Goal: Transaction & Acquisition: Obtain resource

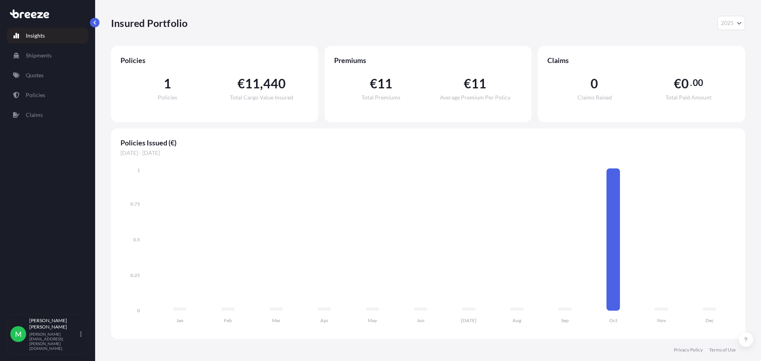
select select "2025"
click at [36, 73] on p "Quotes" at bounding box center [35, 75] width 18 height 8
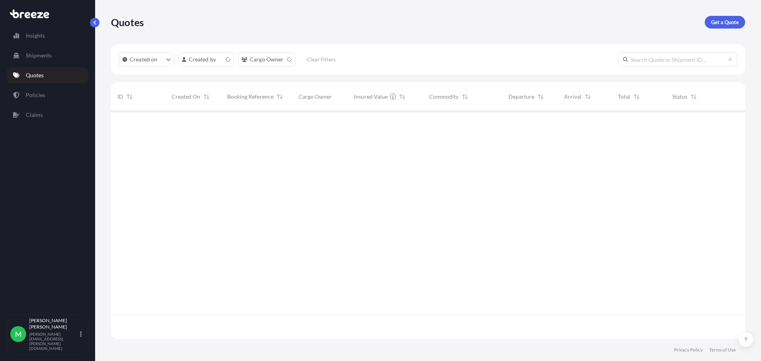
scroll to position [226, 628]
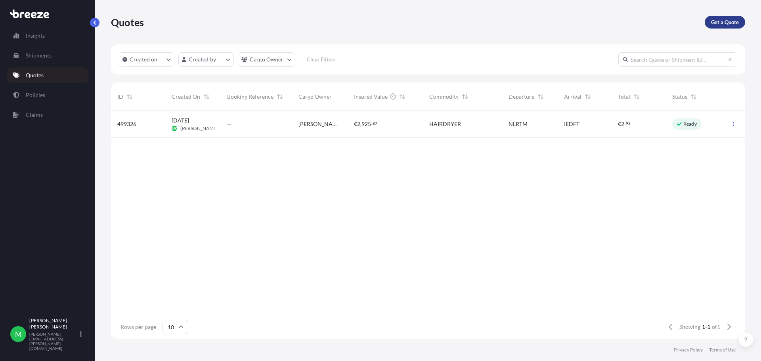
click at [733, 20] on p "Get a Quote" at bounding box center [725, 22] width 28 height 8
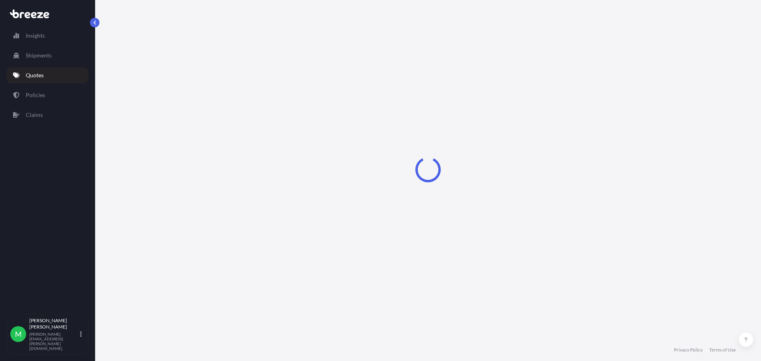
select select "Sea"
select select "1"
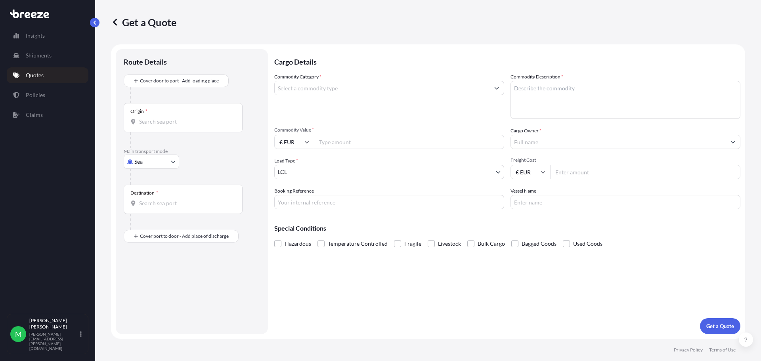
click at [475, 89] on input "Commodity Category *" at bounding box center [382, 88] width 215 height 14
type input "Plastic and Plastic Products"
click at [567, 107] on textarea "Commodity Description *" at bounding box center [626, 100] width 230 height 38
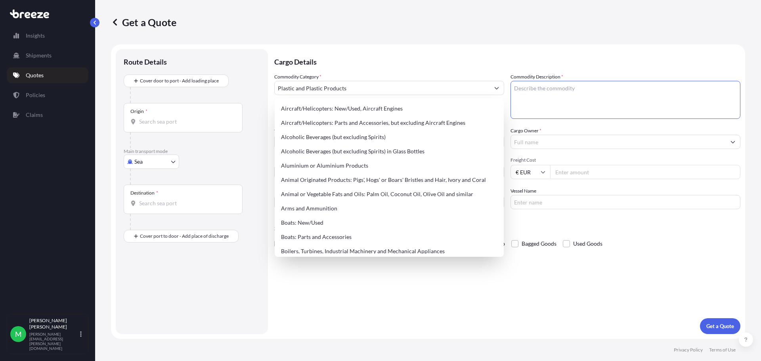
paste textarea "Plastic bags"
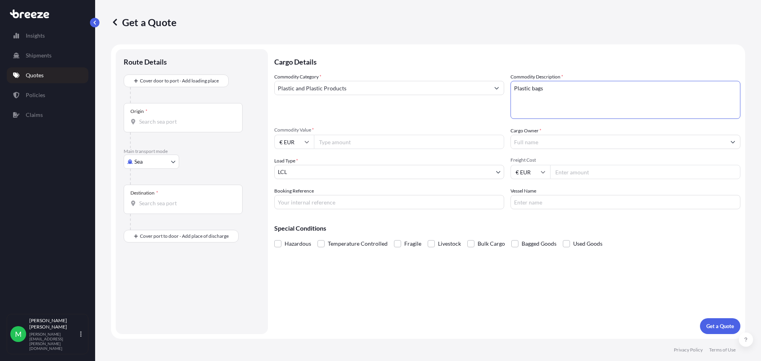
type textarea "Plastic bags"
click at [328, 139] on input "Commodity Value *" at bounding box center [409, 142] width 190 height 14
paste input "7500"
type input "7500"
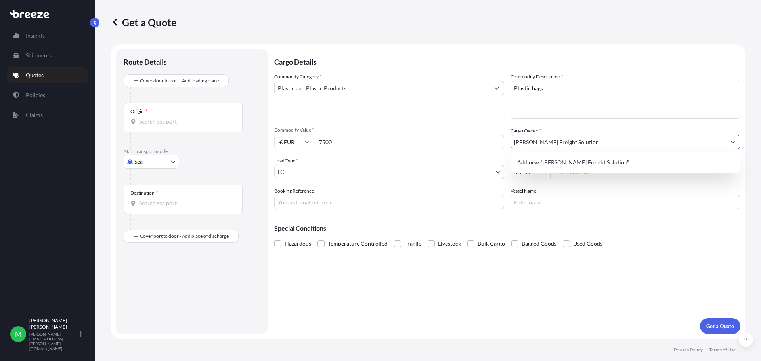
type input "[PERSON_NAME] Freight Solution"
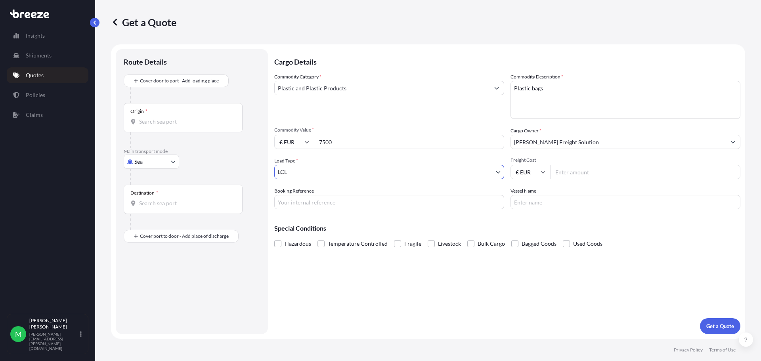
click at [497, 170] on body "Insights Shipments Quotes Policies Claims M [PERSON_NAME] [PERSON_NAME][EMAIL_A…" at bounding box center [380, 180] width 761 height 361
click at [295, 159] on span "Load Type *" at bounding box center [286, 161] width 24 height 8
click at [296, 160] on span "*" at bounding box center [297, 161] width 2 height 6
click at [570, 171] on input "Freight Cost" at bounding box center [645, 172] width 190 height 14
type input "525"
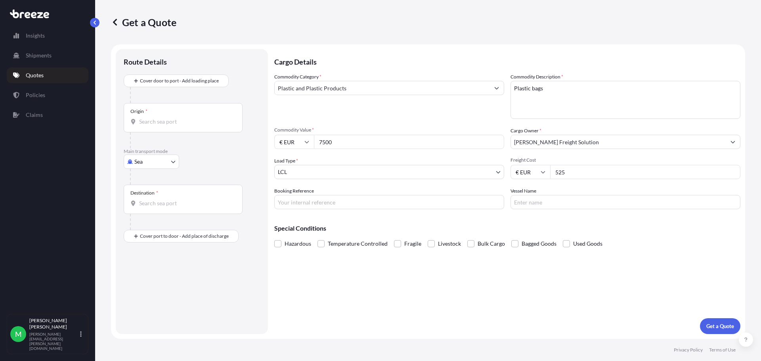
click at [161, 124] on input "Origin *" at bounding box center [186, 122] width 94 height 8
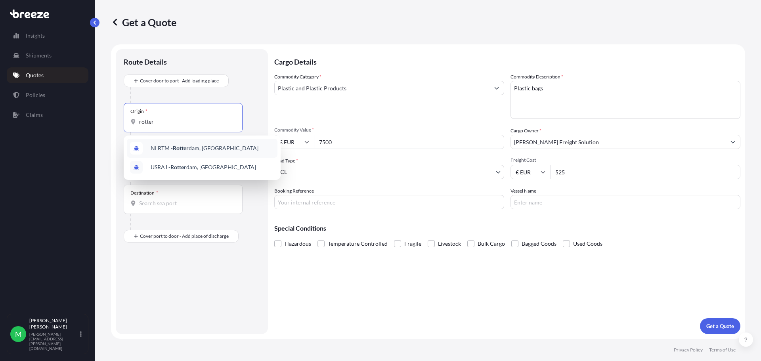
click at [222, 144] on span "NLRTM - [PERSON_NAME][GEOGRAPHIC_DATA], [GEOGRAPHIC_DATA]" at bounding box center [205, 148] width 108 height 8
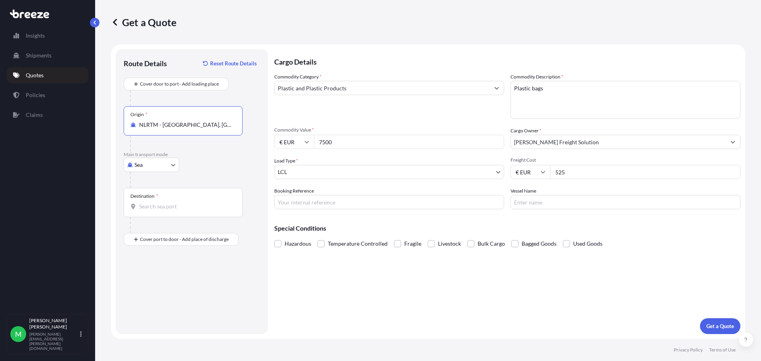
type input "NLRTM - [GEOGRAPHIC_DATA], [GEOGRAPHIC_DATA]"
click at [216, 197] on div "Destination *" at bounding box center [183, 202] width 119 height 29
click at [216, 203] on input "Destination *" at bounding box center [186, 207] width 94 height 8
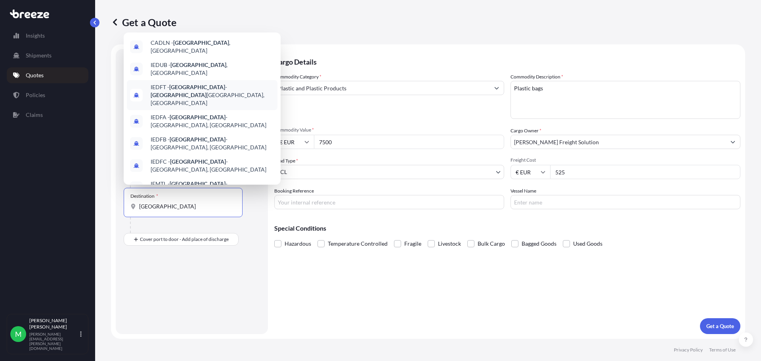
click at [251, 83] on span "IEDFT - [GEOGRAPHIC_DATA] - [GEOGRAPHIC_DATA], [GEOGRAPHIC_DATA]" at bounding box center [213, 95] width 124 height 24
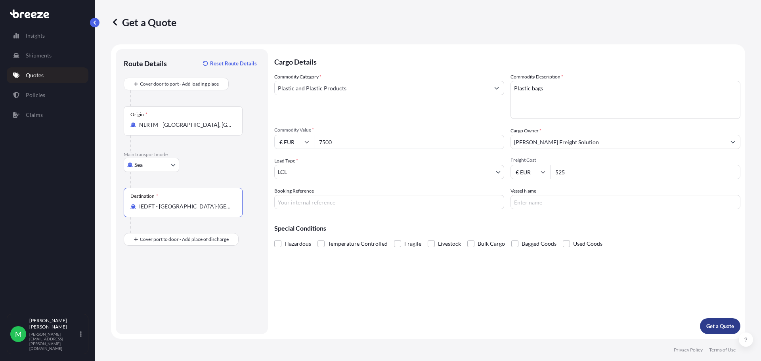
type input "IEDFT - [GEOGRAPHIC_DATA]-[GEOGRAPHIC_DATA], [GEOGRAPHIC_DATA]"
click at [711, 328] on p "Get a Quote" at bounding box center [720, 326] width 28 height 8
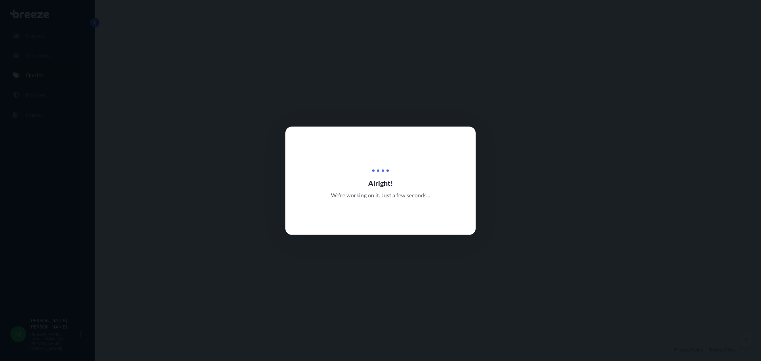
select select "Sea"
select select "1"
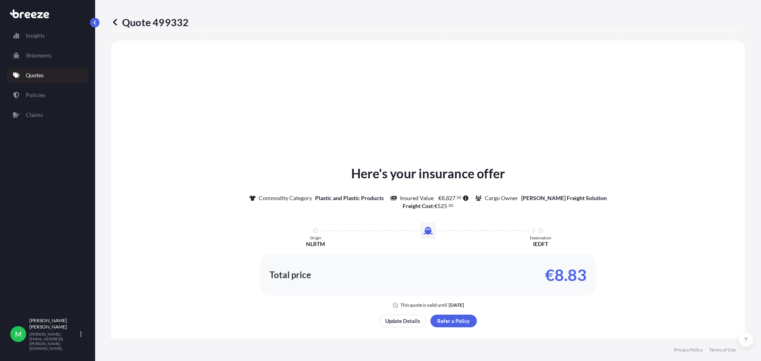
scroll to position [239, 0]
click at [46, 18] on icon at bounding box center [46, 15] width 6 height 6
click at [45, 33] on link "Insights" at bounding box center [48, 36] width 82 height 16
select select "2025"
